Goal: Task Accomplishment & Management: Use online tool/utility

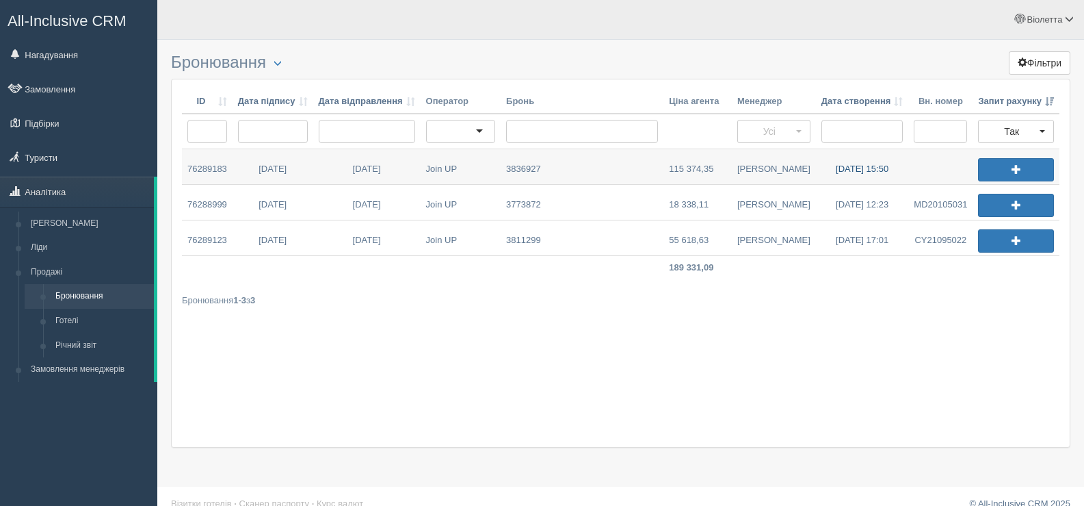
click at [849, 169] on link "01.09.2025 15:50" at bounding box center [862, 166] width 93 height 35
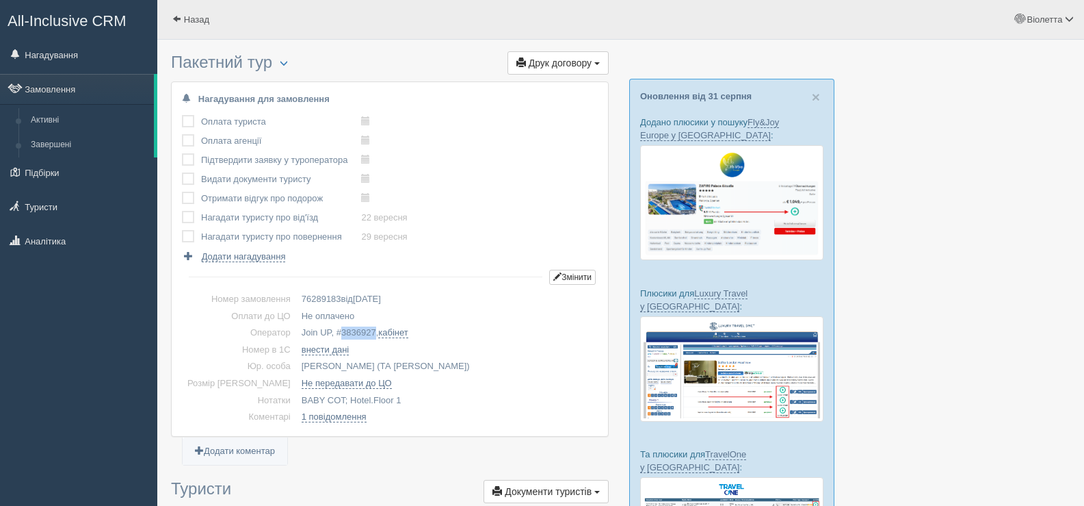
click at [345, 328] on td "Join UP, # 3836927 , кабінет" at bounding box center [447, 332] width 302 height 17
copy span "3836927"
click at [288, 64] on span "button" at bounding box center [284, 63] width 8 height 8
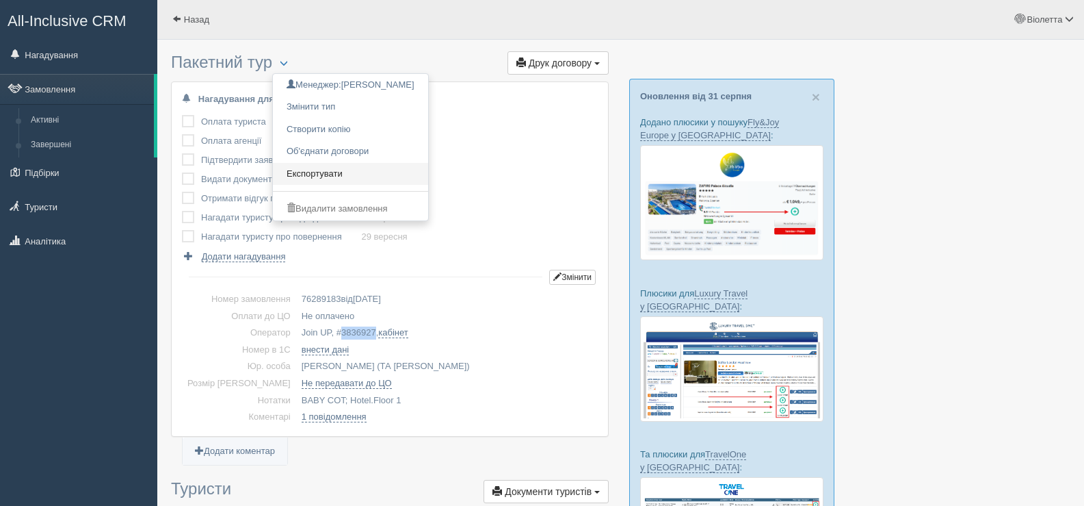
click at [331, 172] on link "Експортувати" at bounding box center [350, 174] width 155 height 23
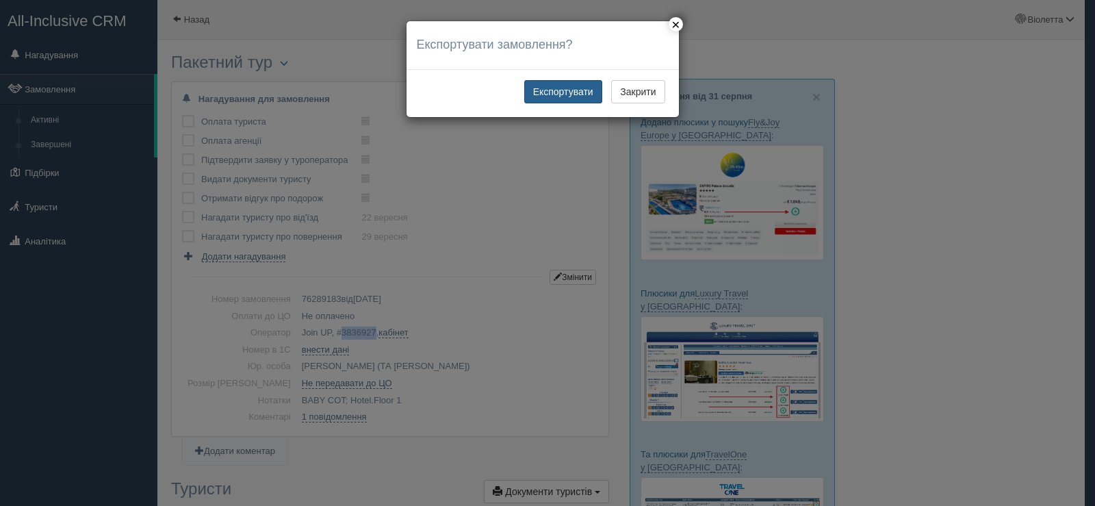
click at [559, 85] on button "Експортувати" at bounding box center [563, 91] width 78 height 23
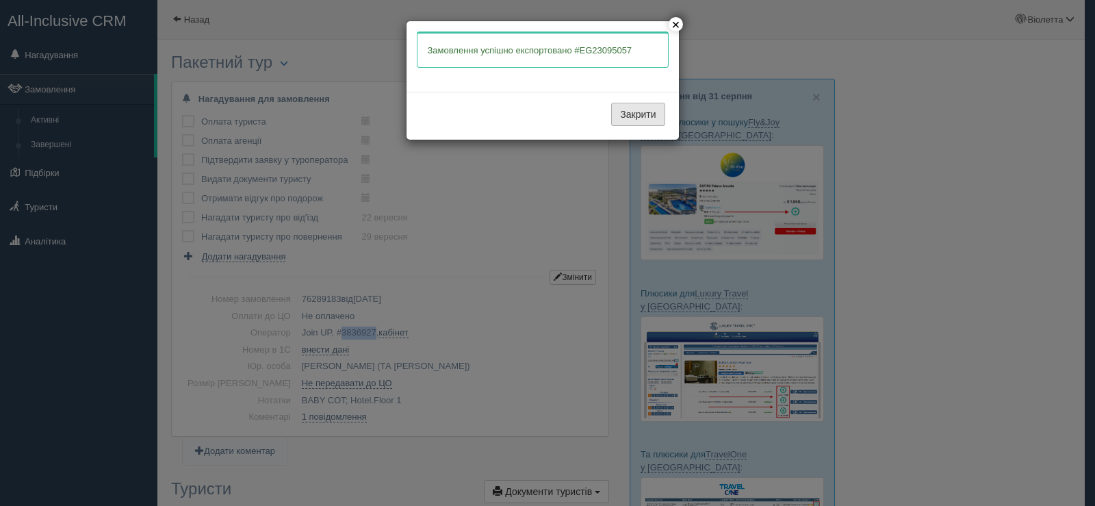
click at [620, 112] on button "Закрити" at bounding box center [637, 114] width 53 height 23
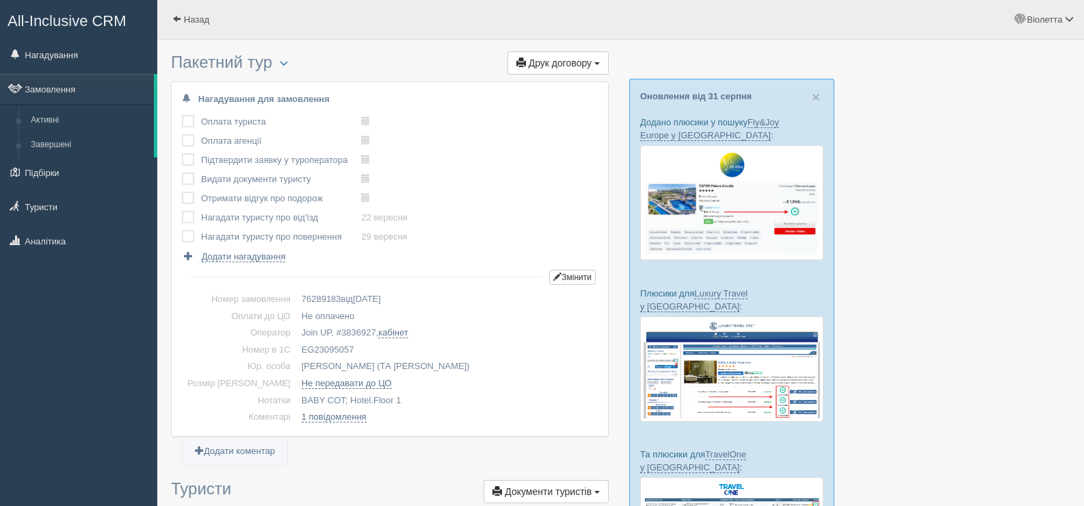
drag, startPoint x: 332, startPoint y: 347, endPoint x: 278, endPoint y: 350, distance: 54.1
click at [296, 350] on td "EG23095057" at bounding box center [447, 349] width 302 height 17
copy td "EG23095057"
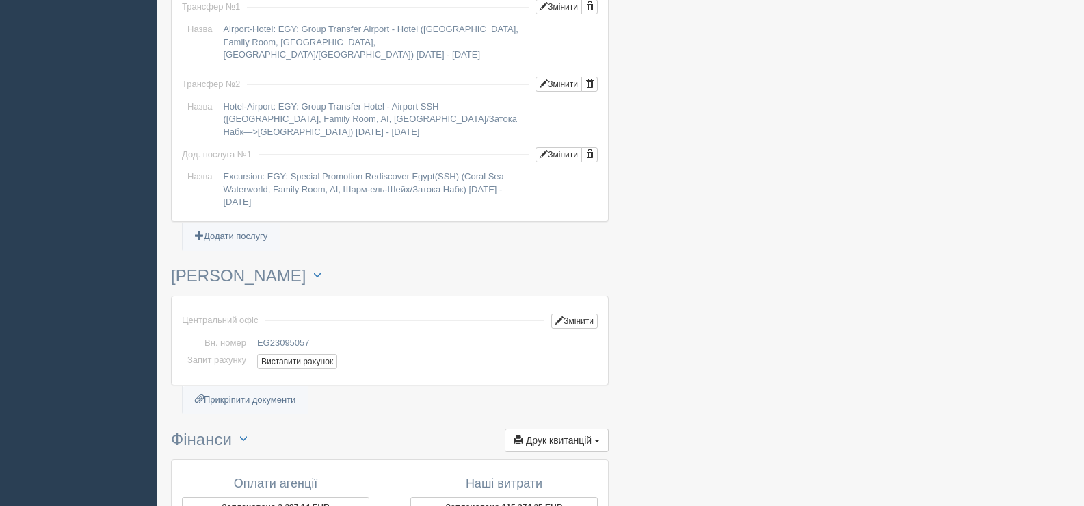
scroll to position [1437, 0]
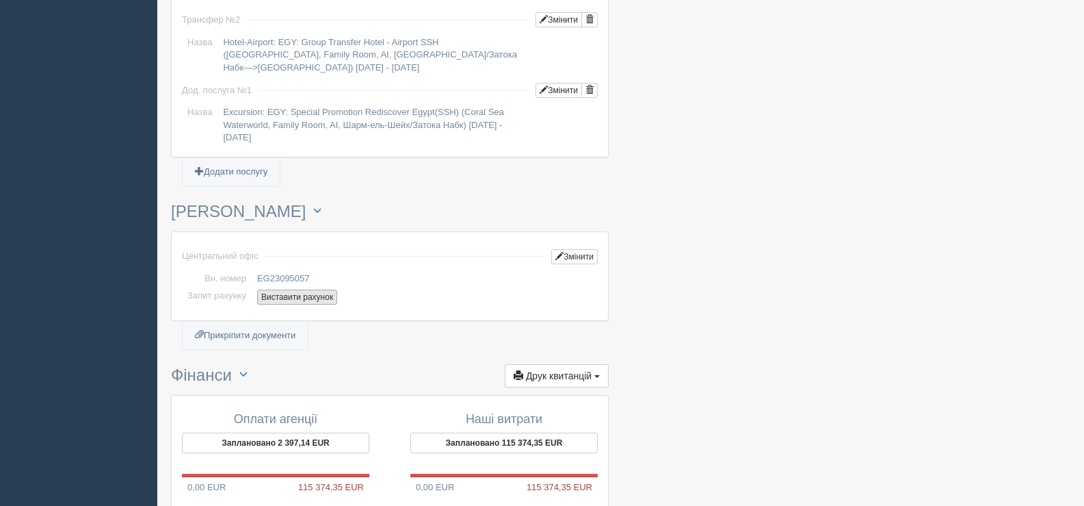
click at [274, 289] on button "Виставити рахунок" at bounding box center [297, 296] width 80 height 15
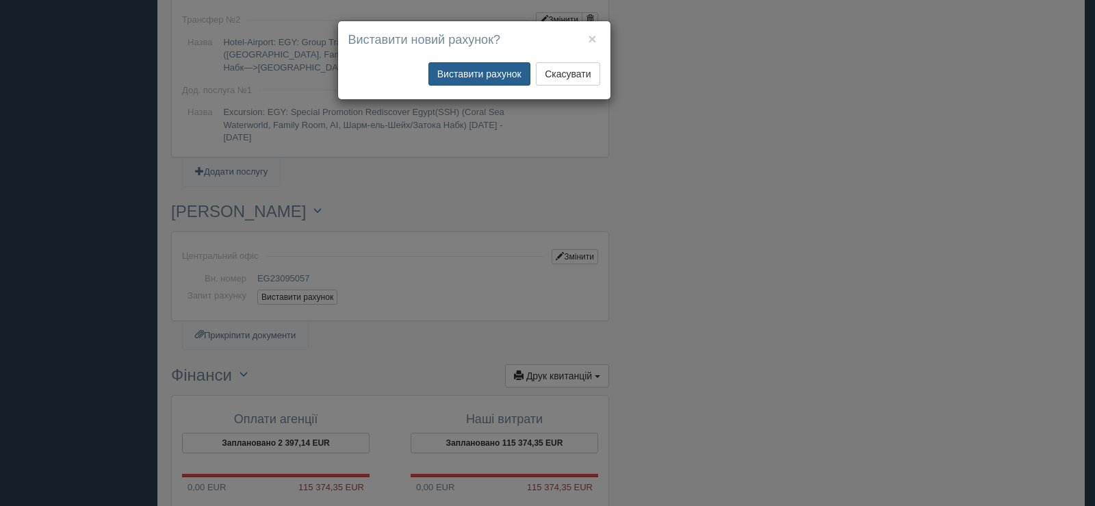
click at [443, 67] on button "Виставити рахунок" at bounding box center [479, 73] width 102 height 23
click at [699, 164] on div "× Виставити новий рахунок? Виставити рахунок Скасувати" at bounding box center [547, 253] width 1095 height 506
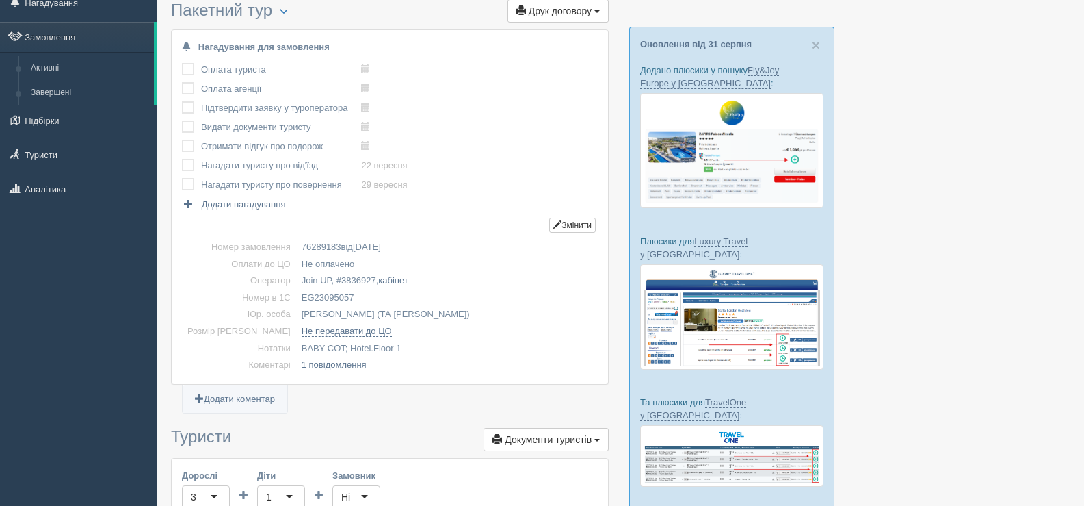
scroll to position [0, 0]
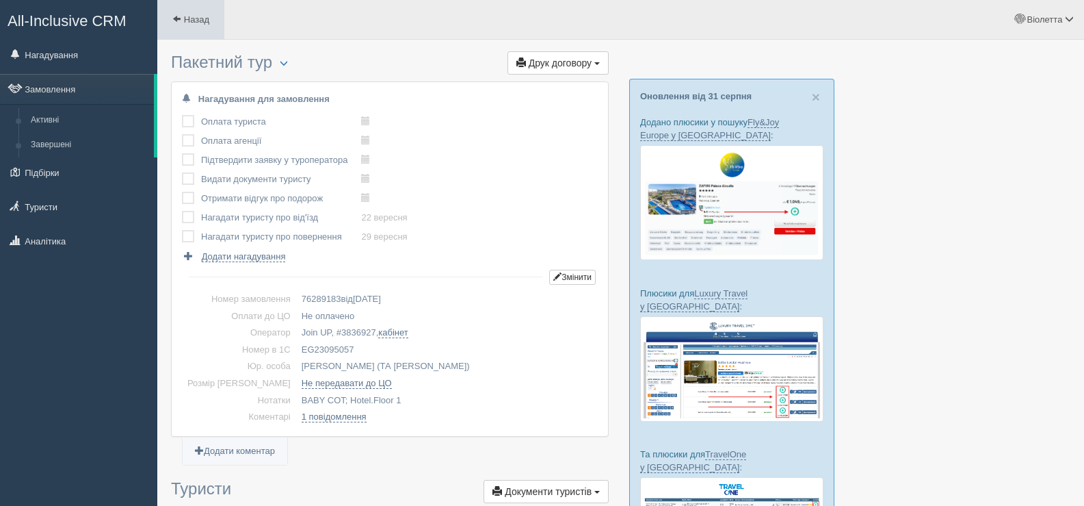
click at [177, 16] on span at bounding box center [176, 18] width 9 height 9
